Goal: Information Seeking & Learning: Learn about a topic

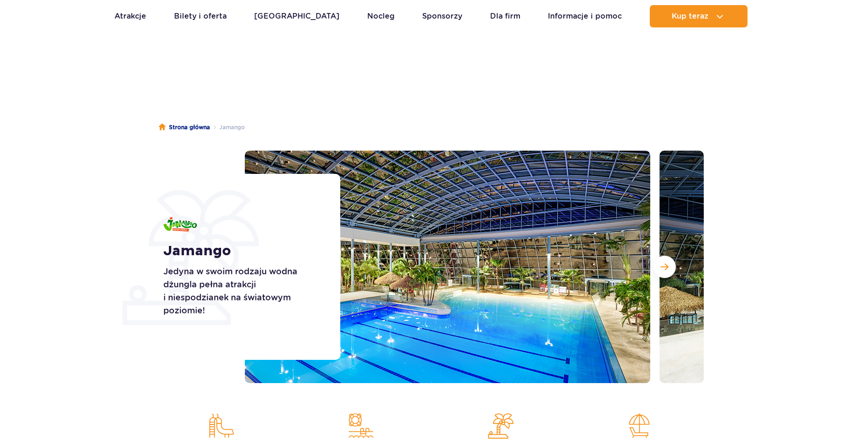
scroll to position [47, 0]
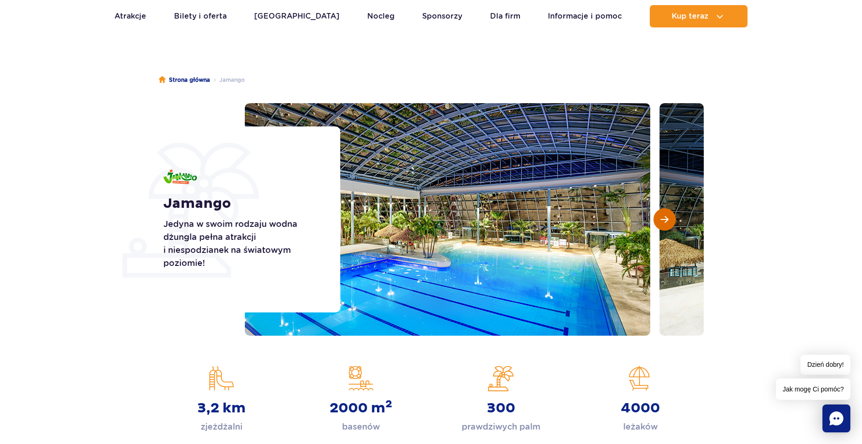
click at [659, 227] on button "Następny slajd" at bounding box center [664, 220] width 22 height 22
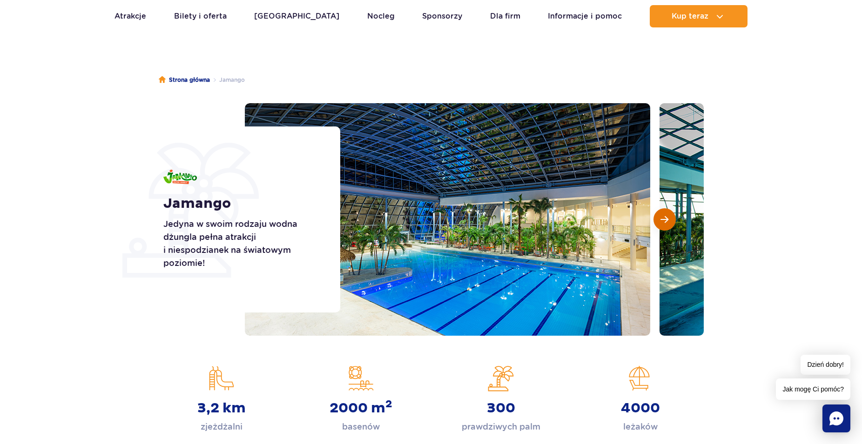
click at [662, 219] on span "Następny slajd" at bounding box center [664, 219] width 8 height 8
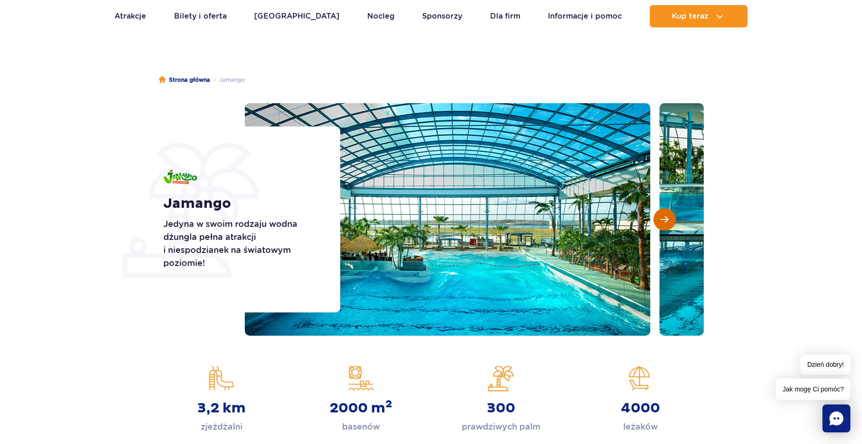
click at [662, 219] on span "Następny slajd" at bounding box center [664, 219] width 8 height 8
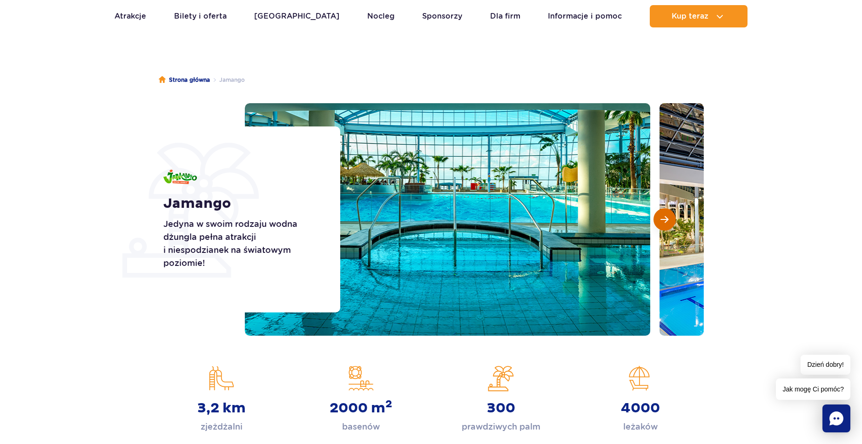
click at [662, 219] on span "Następny slajd" at bounding box center [664, 219] width 8 height 8
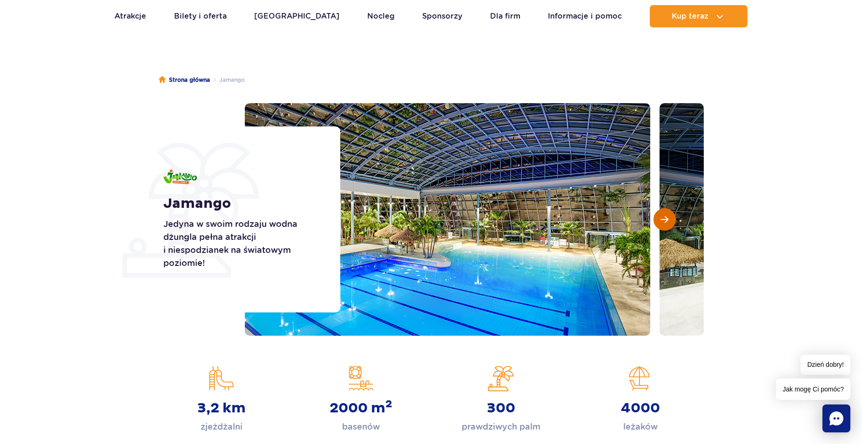
click at [662, 219] on span "Następny slajd" at bounding box center [664, 219] width 8 height 8
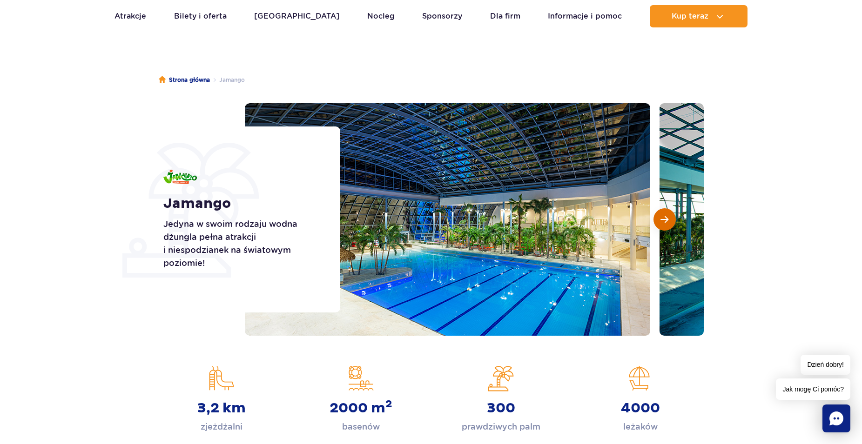
click at [662, 219] on span "Następny slajd" at bounding box center [664, 219] width 8 height 8
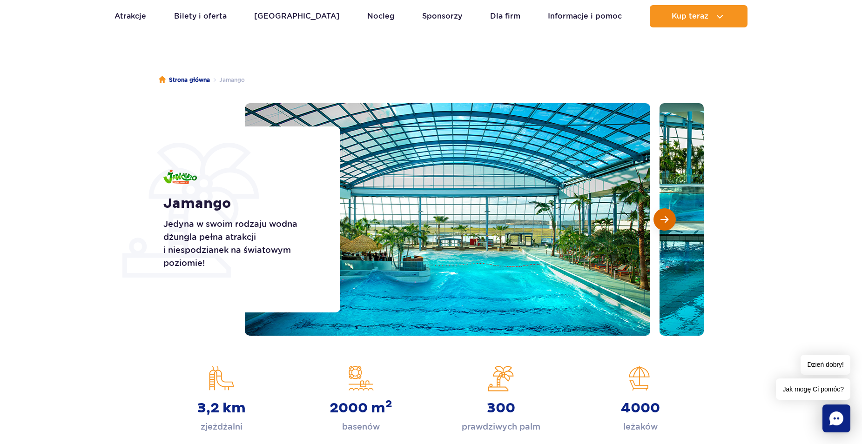
click at [662, 219] on span "Następny slajd" at bounding box center [664, 219] width 8 height 8
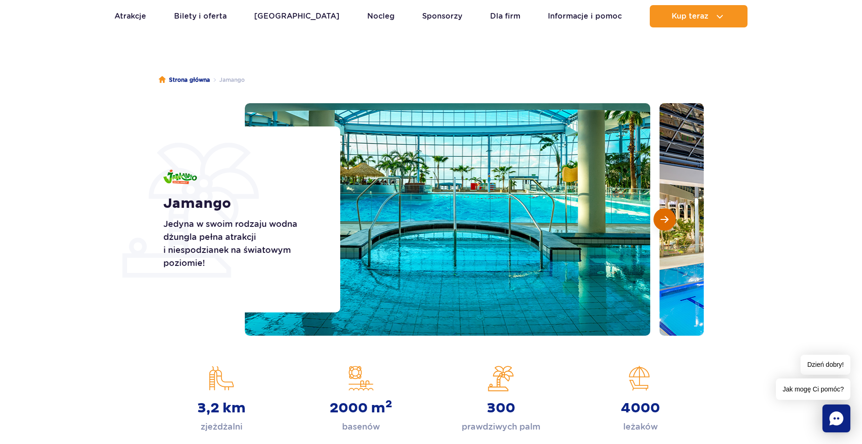
click at [658, 220] on button "Następny slajd" at bounding box center [664, 220] width 22 height 22
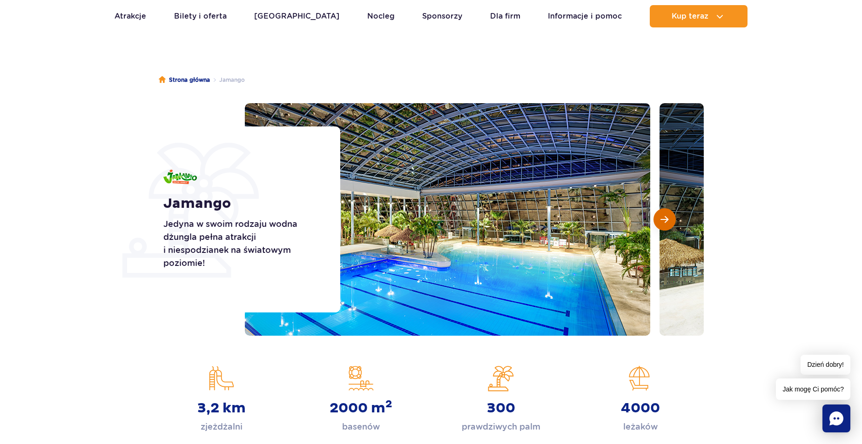
click at [663, 222] on span "Następny slajd" at bounding box center [664, 219] width 8 height 8
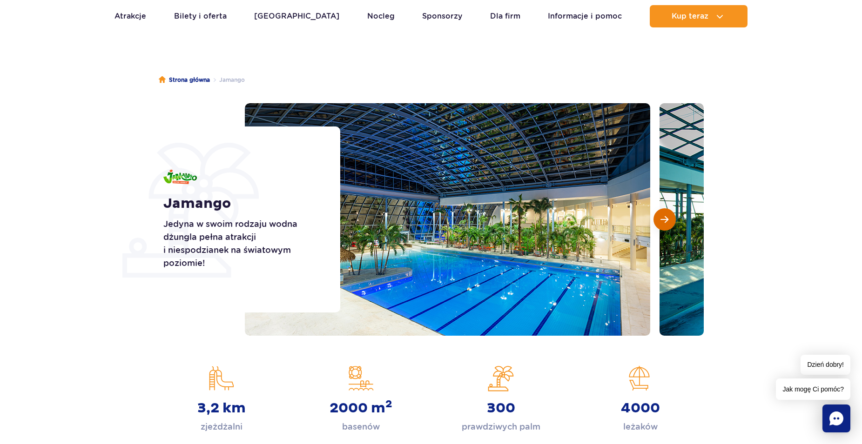
click at [663, 222] on span "Następny slajd" at bounding box center [664, 219] width 8 height 8
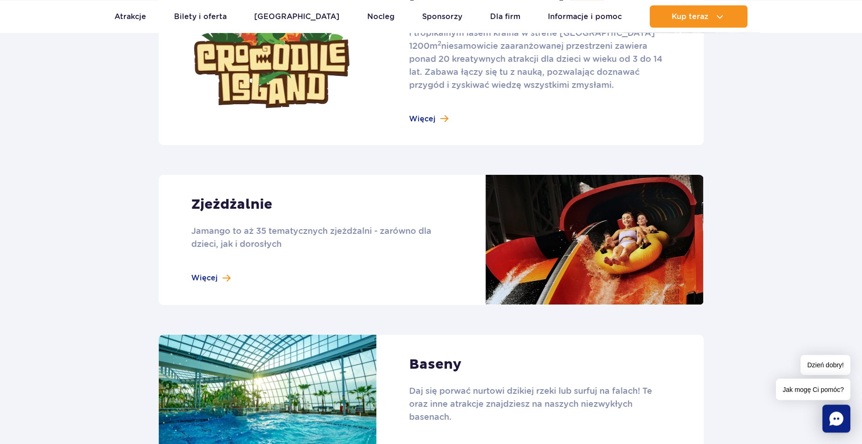
scroll to position [712, 0]
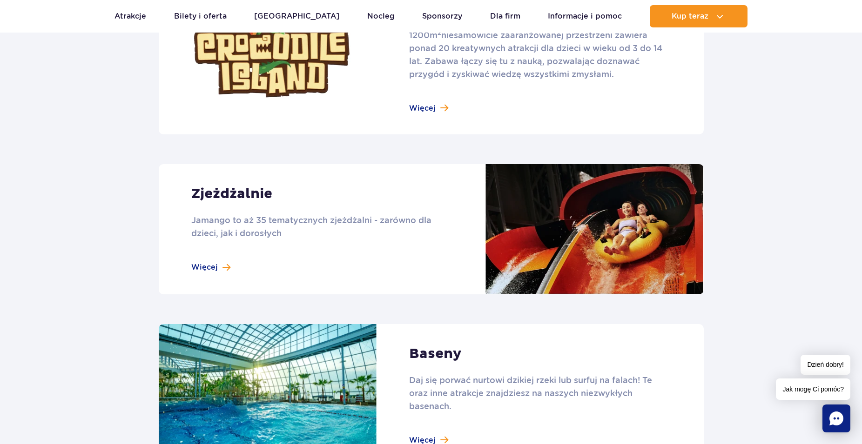
click at [396, 244] on link at bounding box center [431, 229] width 545 height 130
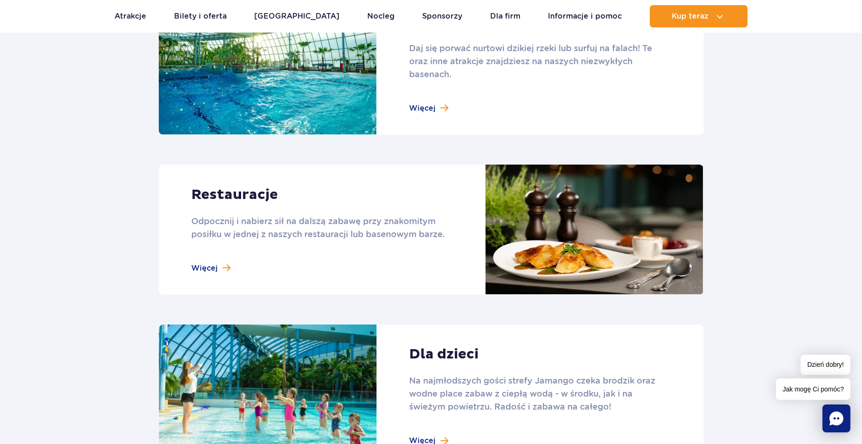
scroll to position [1092, 0]
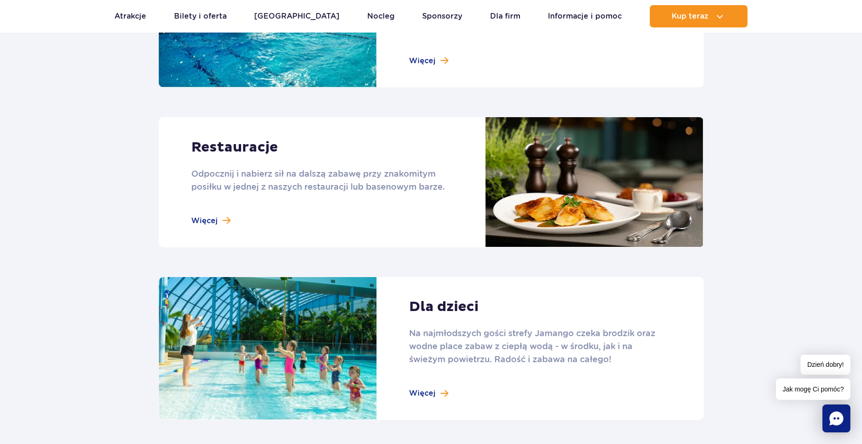
click at [202, 219] on link at bounding box center [431, 182] width 545 height 130
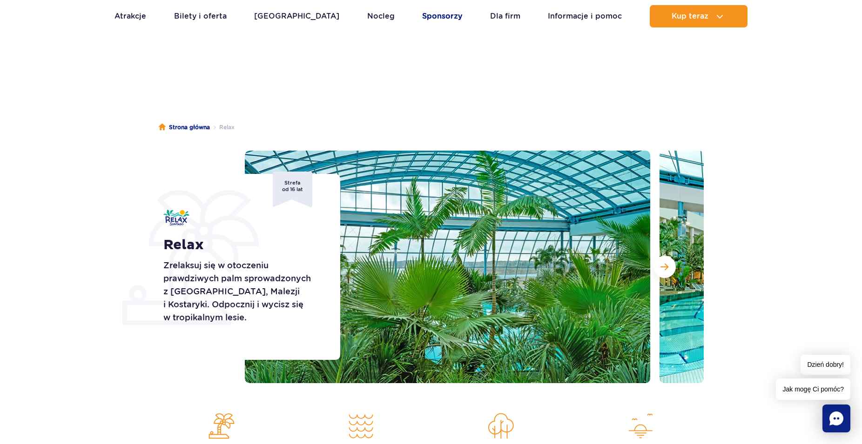
scroll to position [237, 0]
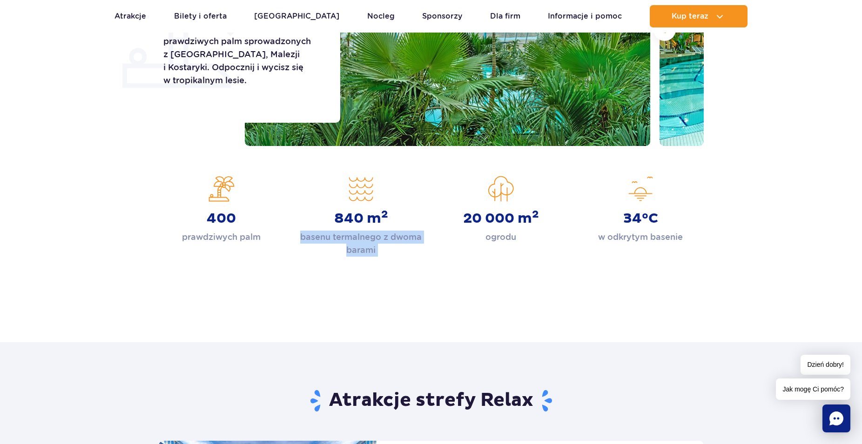
drag, startPoint x: 299, startPoint y: 232, endPoint x: 453, endPoint y: 260, distance: 156.9
click at [453, 260] on div "Strona główna Relax Relax Zrelaksuj się w otoczeniu prawdziwych palm sprowadzon…" at bounding box center [431, 90] width 862 height 446
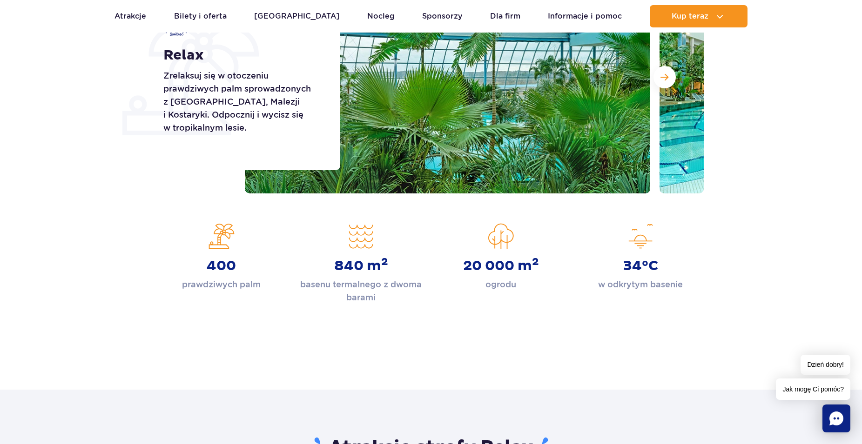
scroll to position [0, 0]
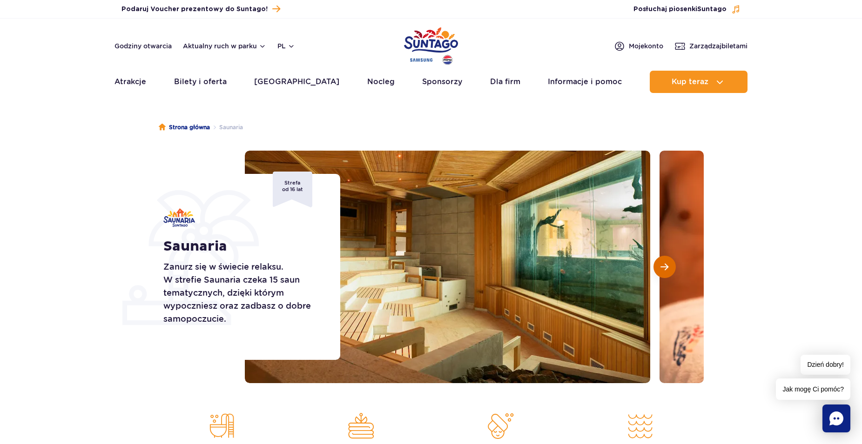
click at [670, 269] on button "Następny slajd" at bounding box center [664, 267] width 22 height 22
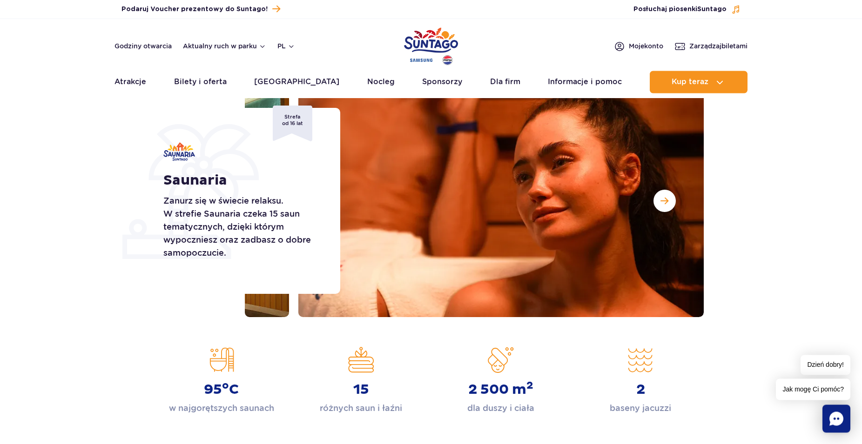
scroll to position [95, 0]
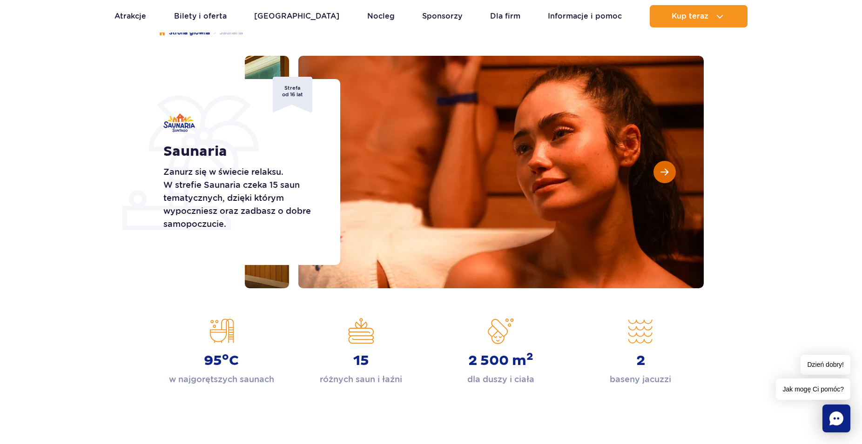
click at [666, 177] on button "Następny slajd" at bounding box center [664, 172] width 22 height 22
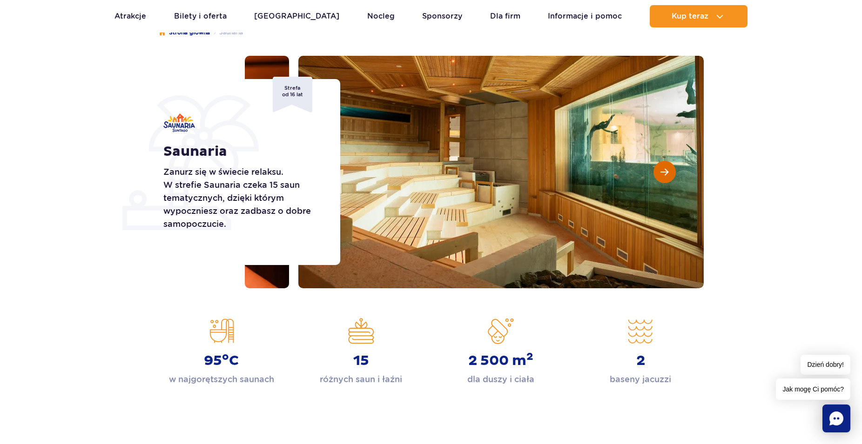
click at [667, 177] on button "Następny slajd" at bounding box center [664, 172] width 22 height 22
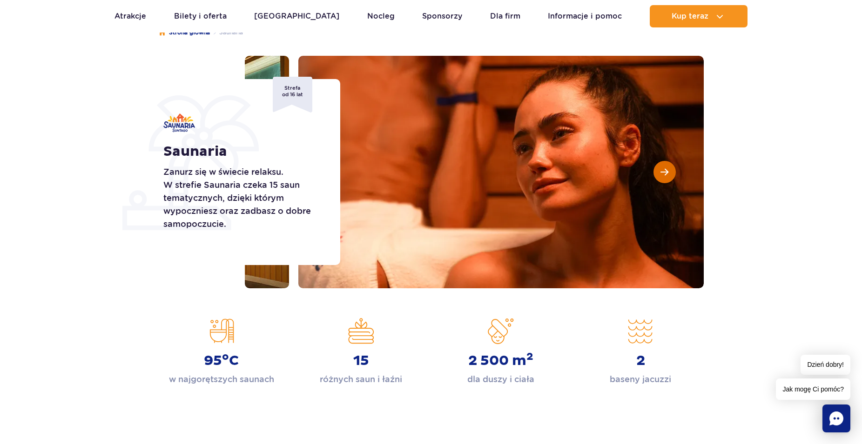
click at [667, 177] on button "Następny slajd" at bounding box center [664, 172] width 22 height 22
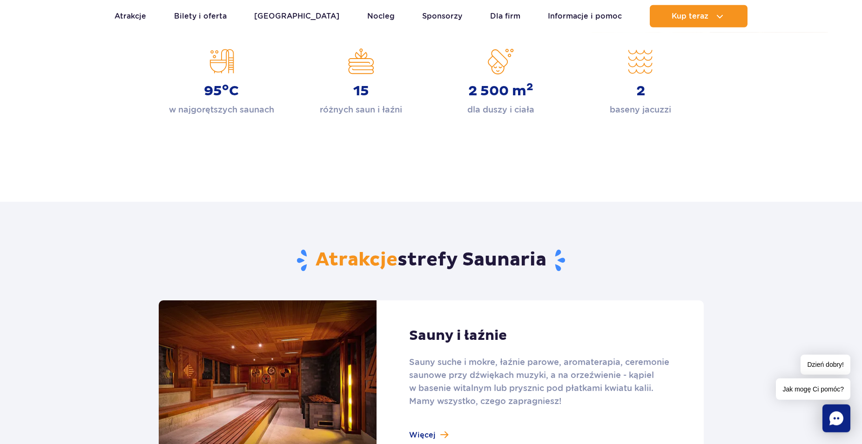
scroll to position [475, 0]
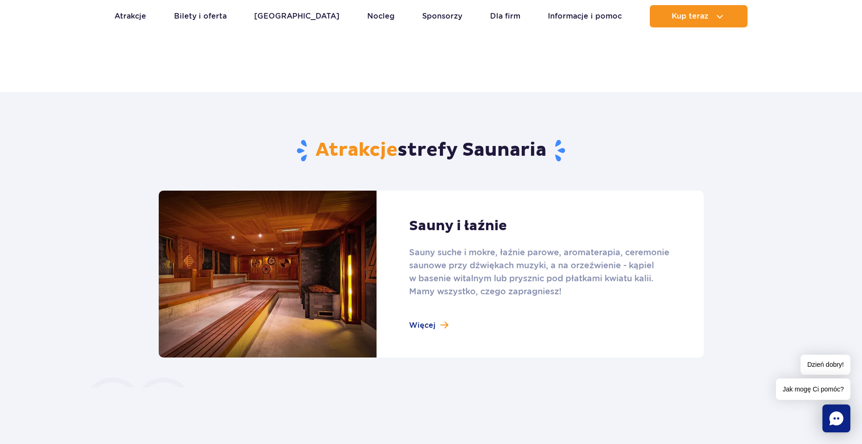
click at [433, 325] on link at bounding box center [431, 274] width 545 height 167
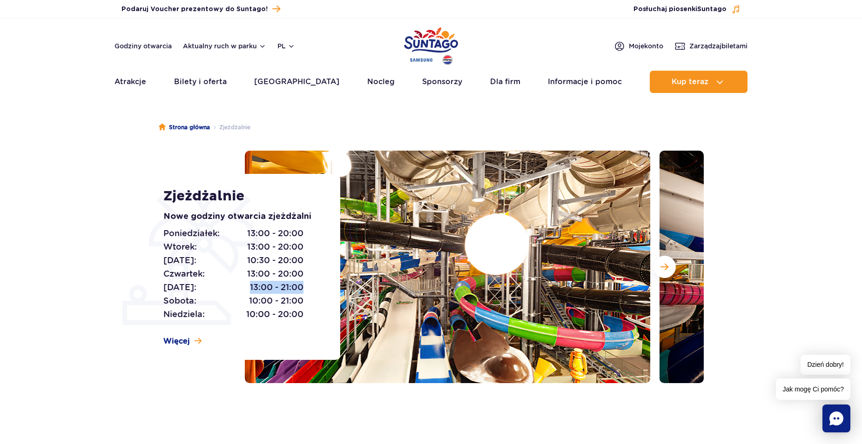
drag, startPoint x: 327, startPoint y: 285, endPoint x: 246, endPoint y: 284, distance: 81.0
click at [246, 284] on div "Zjeżdżalnie Nowe godziny otwarcia zjeżdżalni Poniedziałek: 13:00 - 20:00 Wtorek…" at bounding box center [246, 267] width 188 height 186
drag, startPoint x: 264, startPoint y: 331, endPoint x: 266, endPoint y: 326, distance: 5.4
click at [264, 330] on div "Zjeżdżalnie Nowe godziny otwarcia zjeżdżalni Poniedziałek: 13:00 - 20:00 Wtorek…" at bounding box center [246, 267] width 188 height 186
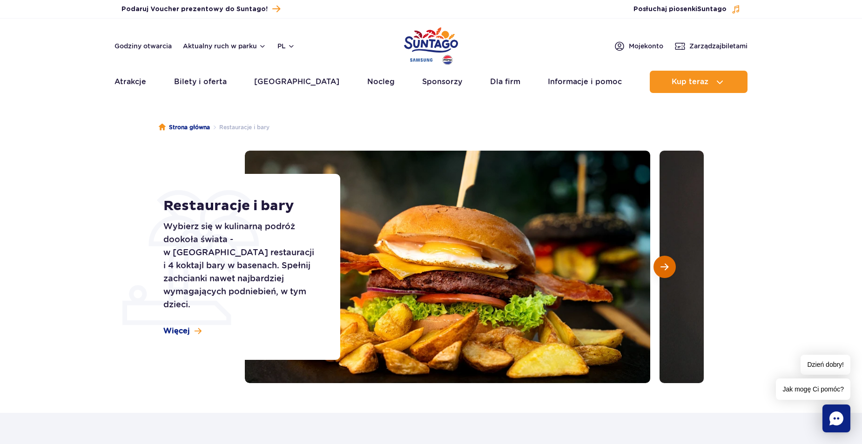
click at [662, 271] on span "Następny slajd" at bounding box center [664, 267] width 8 height 8
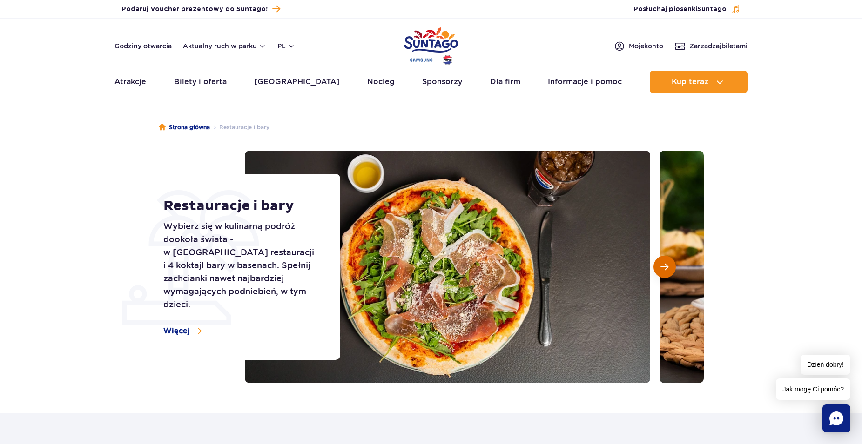
click at [662, 271] on span "Następny slajd" at bounding box center [664, 267] width 8 height 8
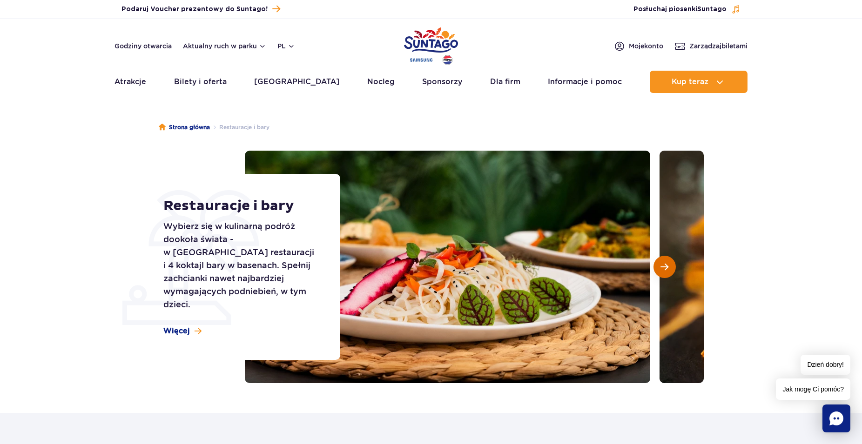
click at [662, 271] on span "Następny slajd" at bounding box center [664, 267] width 8 height 8
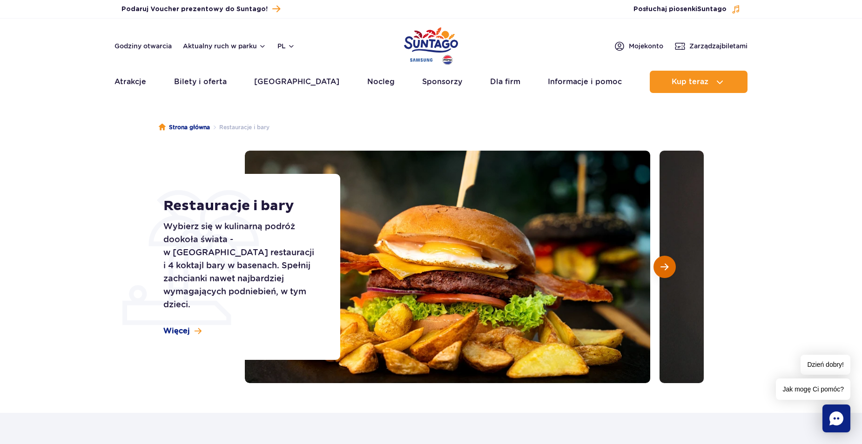
click at [662, 271] on span "Następny slajd" at bounding box center [664, 267] width 8 height 8
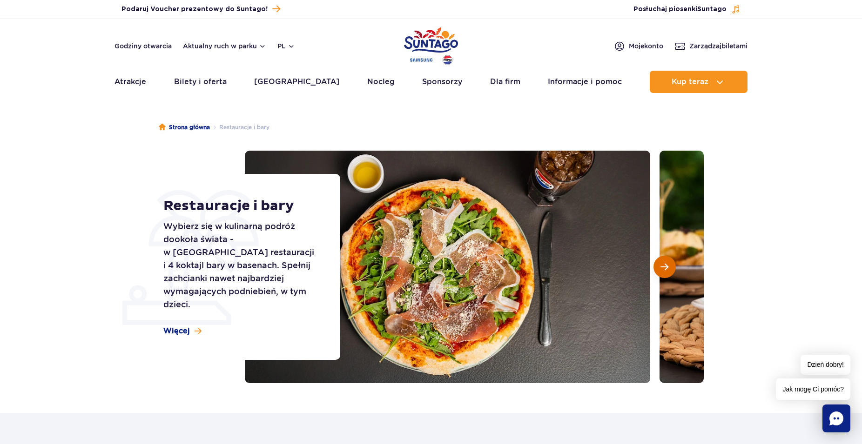
click at [662, 271] on span "Następny slajd" at bounding box center [664, 267] width 8 height 8
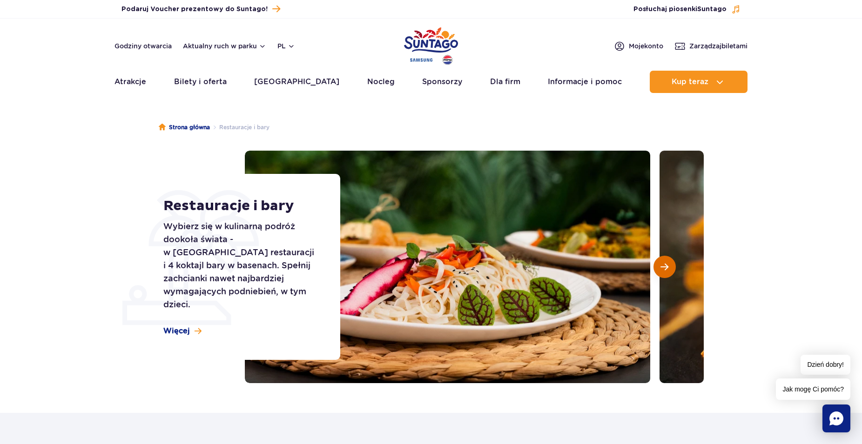
click at [662, 271] on span "Następny slajd" at bounding box center [664, 267] width 8 height 8
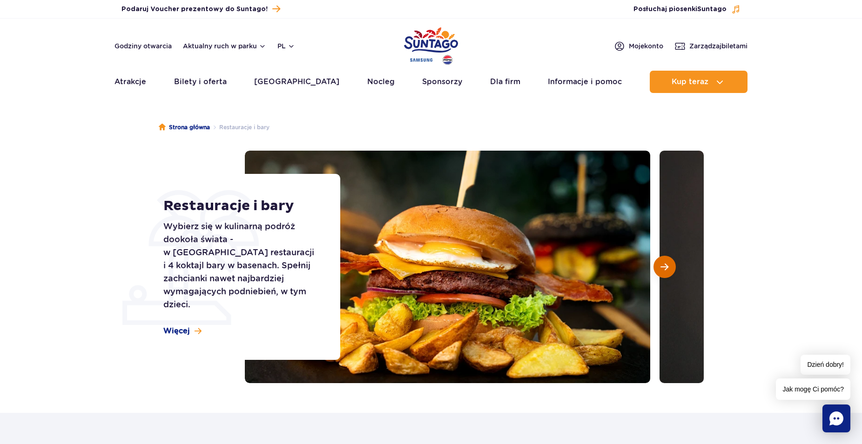
click at [662, 271] on span "Następny slajd" at bounding box center [664, 267] width 8 height 8
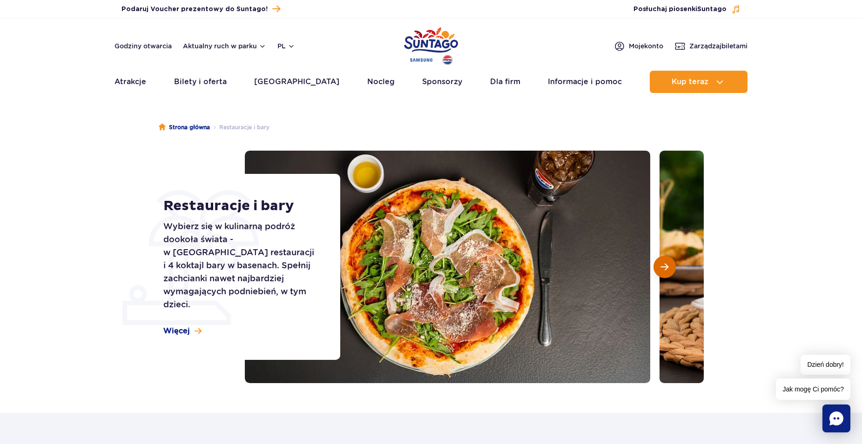
click at [662, 271] on span "Następny slajd" at bounding box center [664, 267] width 8 height 8
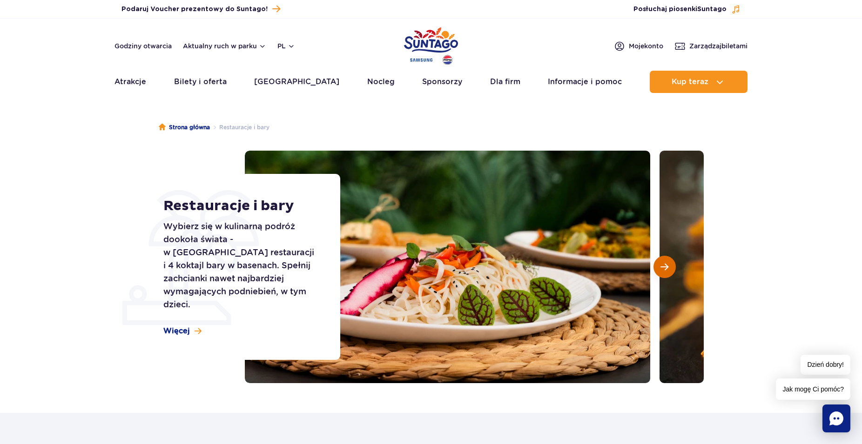
click at [662, 270] on span "Następny slajd" at bounding box center [664, 267] width 8 height 8
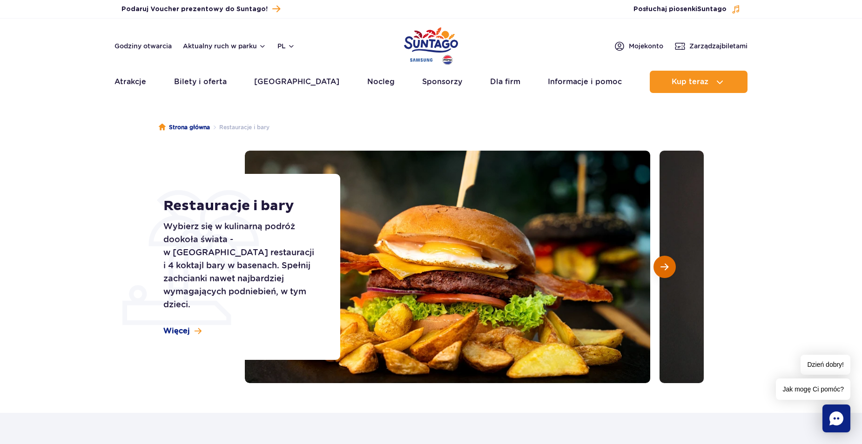
click at [662, 270] on span "Następny slajd" at bounding box center [664, 267] width 8 height 8
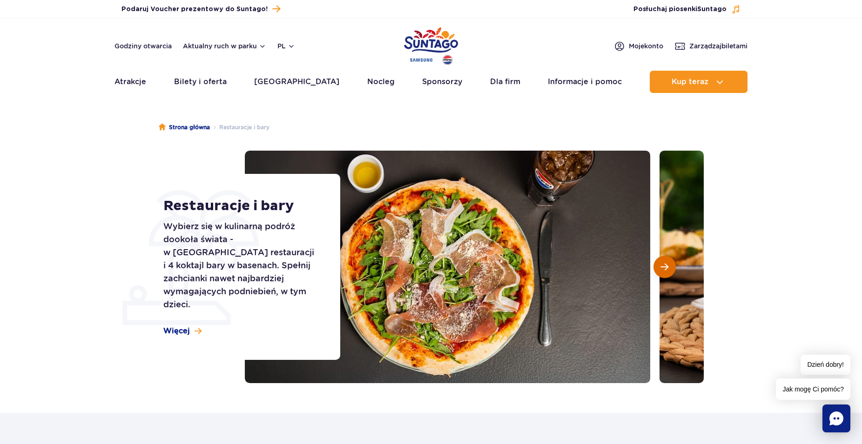
click at [662, 269] on span "Następny slajd" at bounding box center [664, 267] width 8 height 8
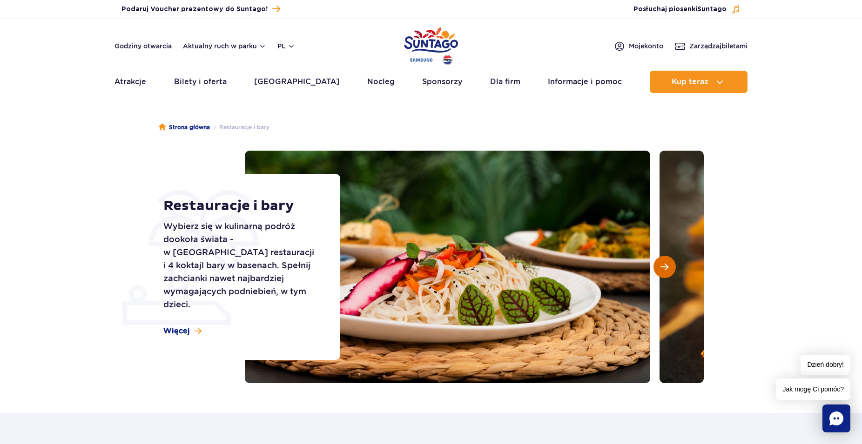
click at [661, 267] on span "Następny slajd" at bounding box center [664, 267] width 8 height 8
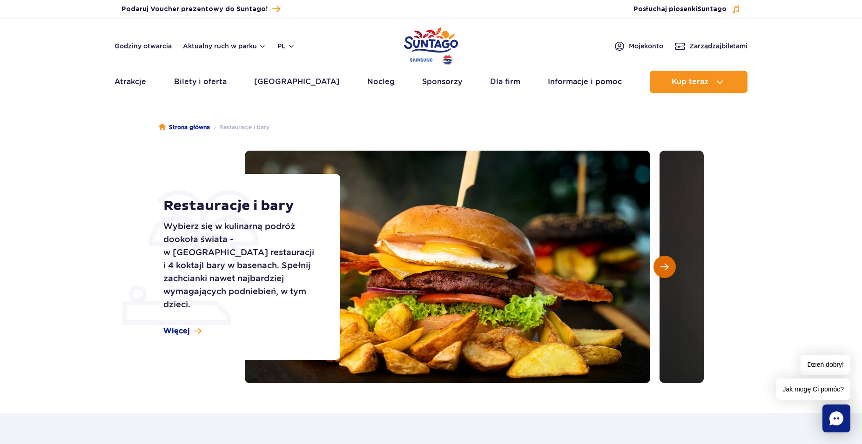
click at [661, 267] on span "Następny slajd" at bounding box center [664, 267] width 8 height 8
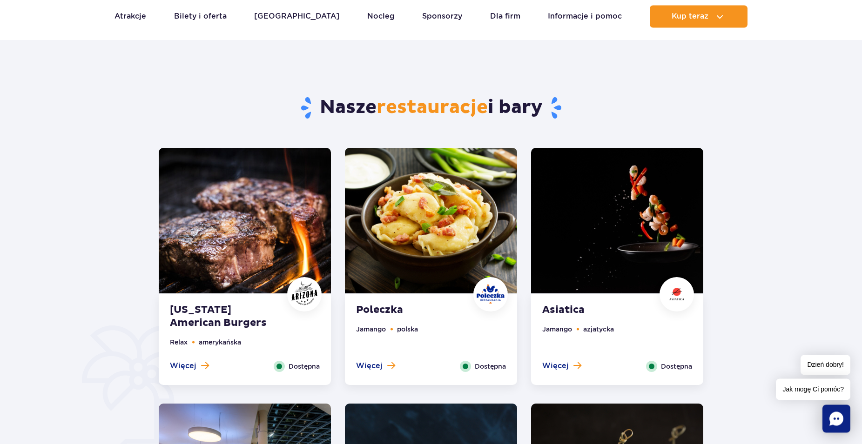
scroll to position [427, 0]
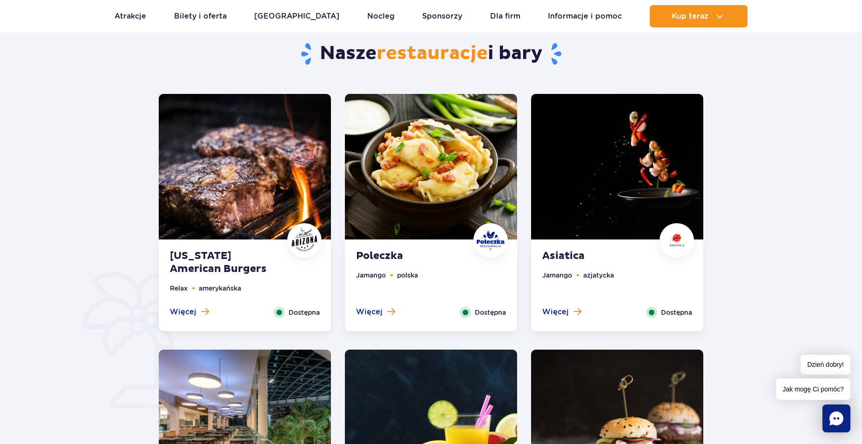
click at [230, 260] on strong "[US_STATE] American Burgers" at bounding box center [226, 263] width 113 height 26
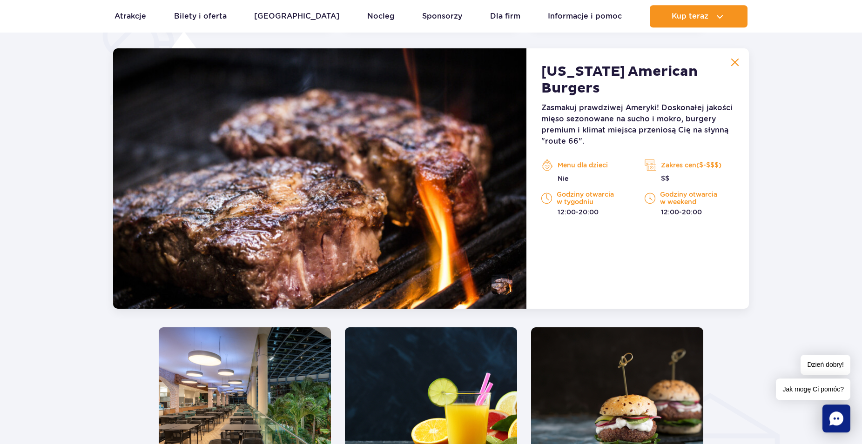
scroll to position [629, 0]
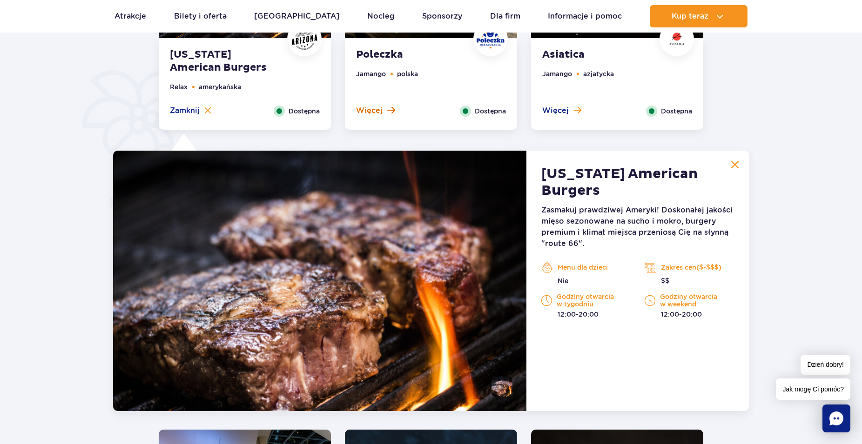
click at [376, 107] on span "Więcej" at bounding box center [369, 111] width 27 height 10
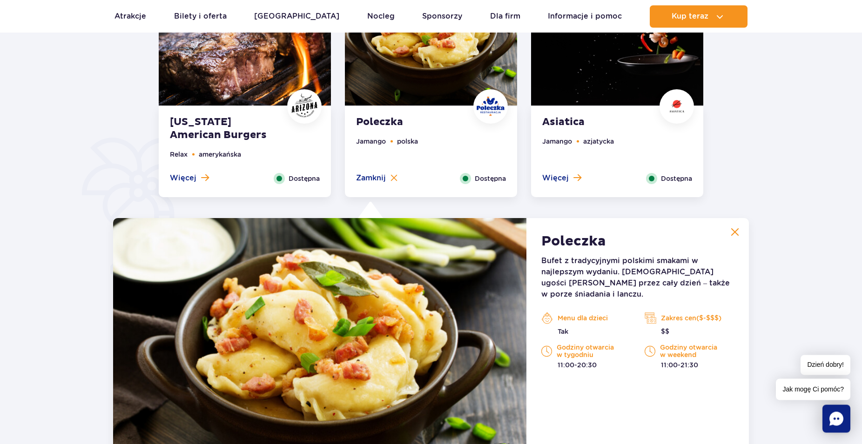
scroll to position [486, 0]
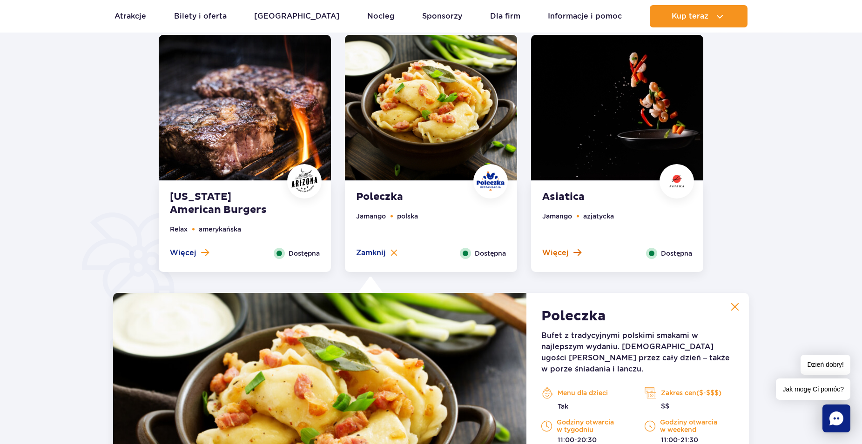
click at [558, 256] on span "Więcej" at bounding box center [555, 253] width 27 height 10
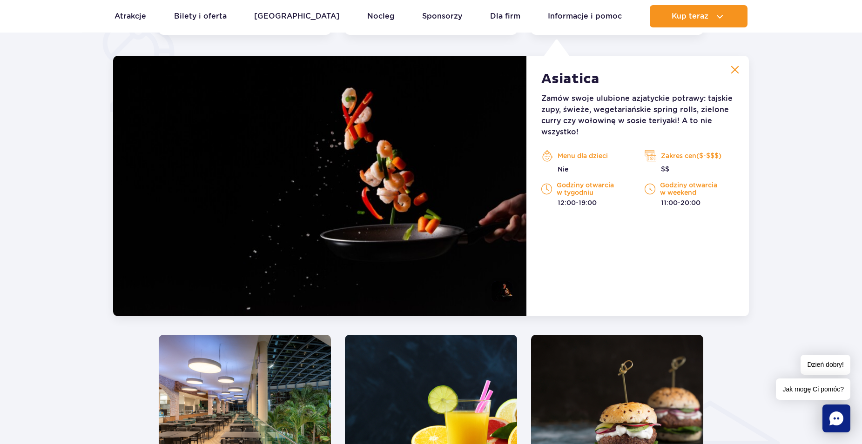
scroll to position [914, 0]
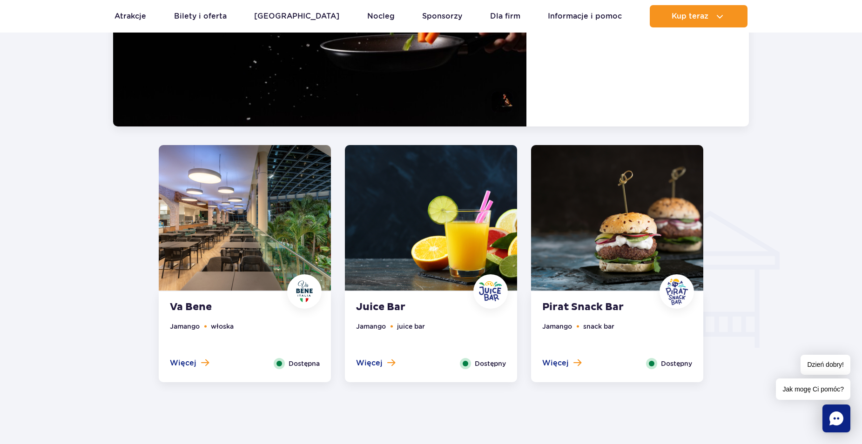
click at [198, 361] on button "Więcej" at bounding box center [189, 363] width 39 height 10
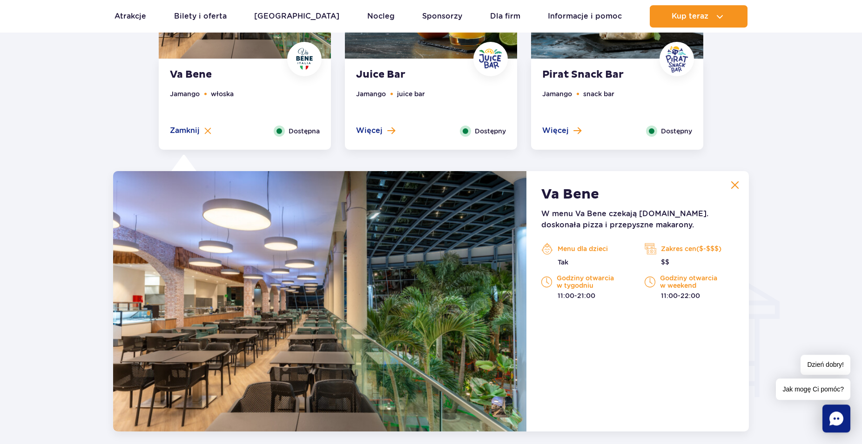
scroll to position [741, 0]
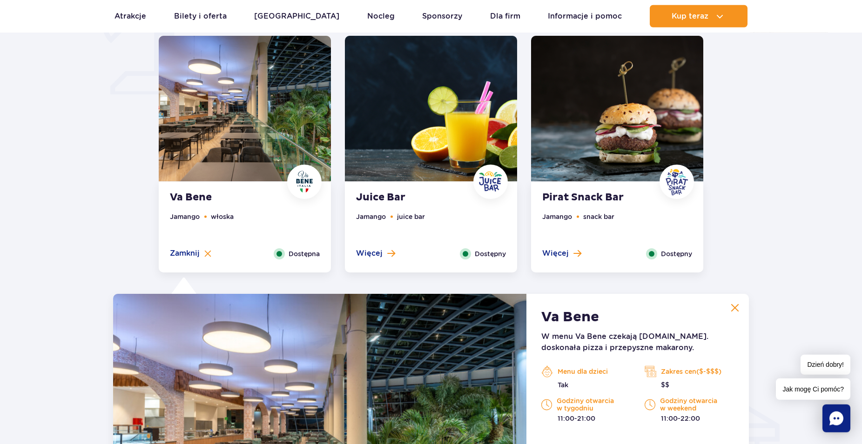
click at [557, 240] on ul "Jamango snack bar" at bounding box center [617, 230] width 150 height 37
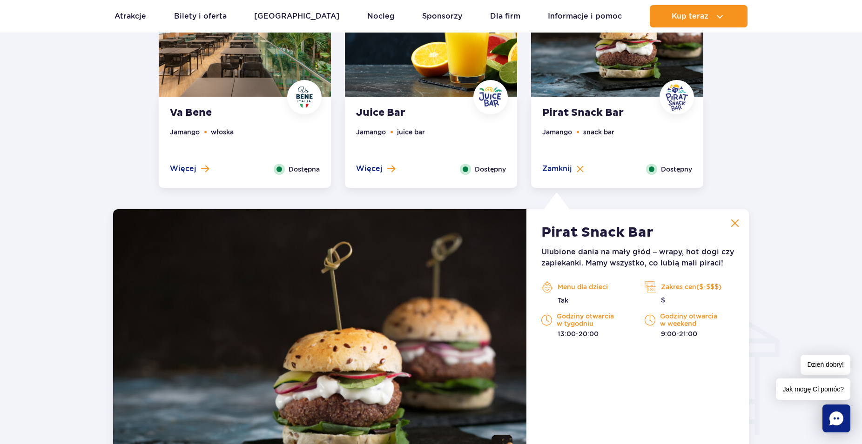
scroll to position [790, 0]
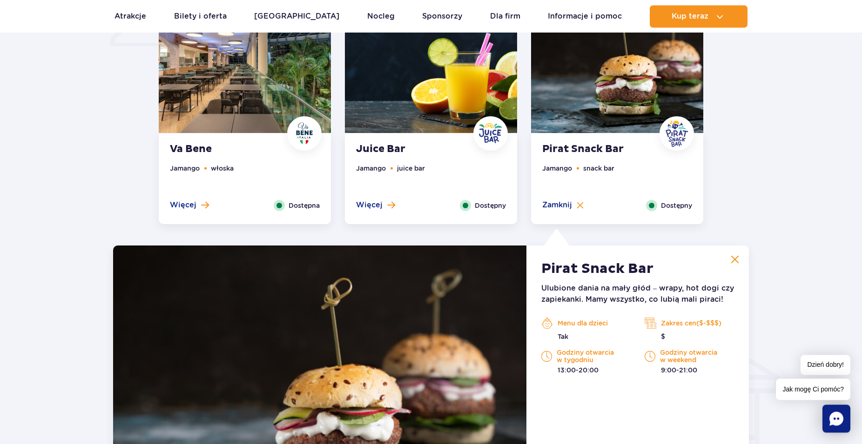
click at [484, 212] on div "Juice Bar Jamango juice bar Więcej Zamknij Dostępny" at bounding box center [431, 179] width 172 height 91
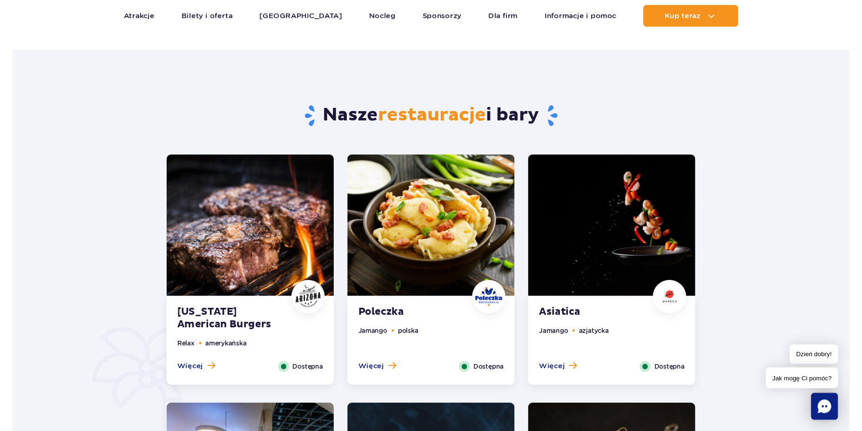
scroll to position [315, 0]
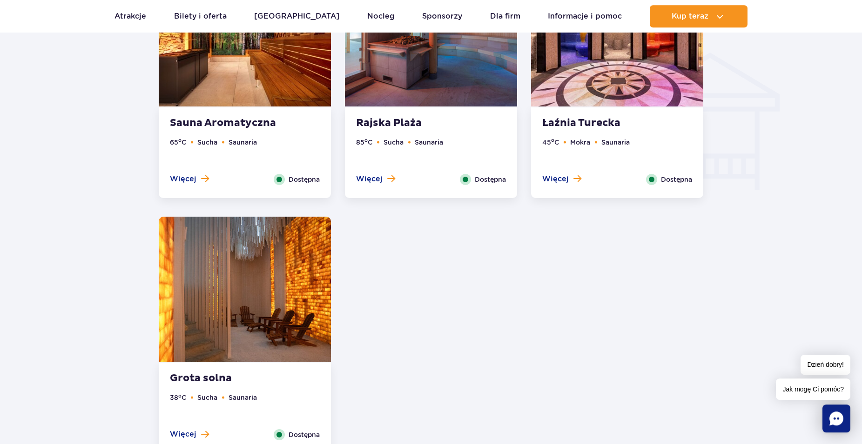
scroll to position [1139, 0]
